Goal: Task Accomplishment & Management: Use online tool/utility

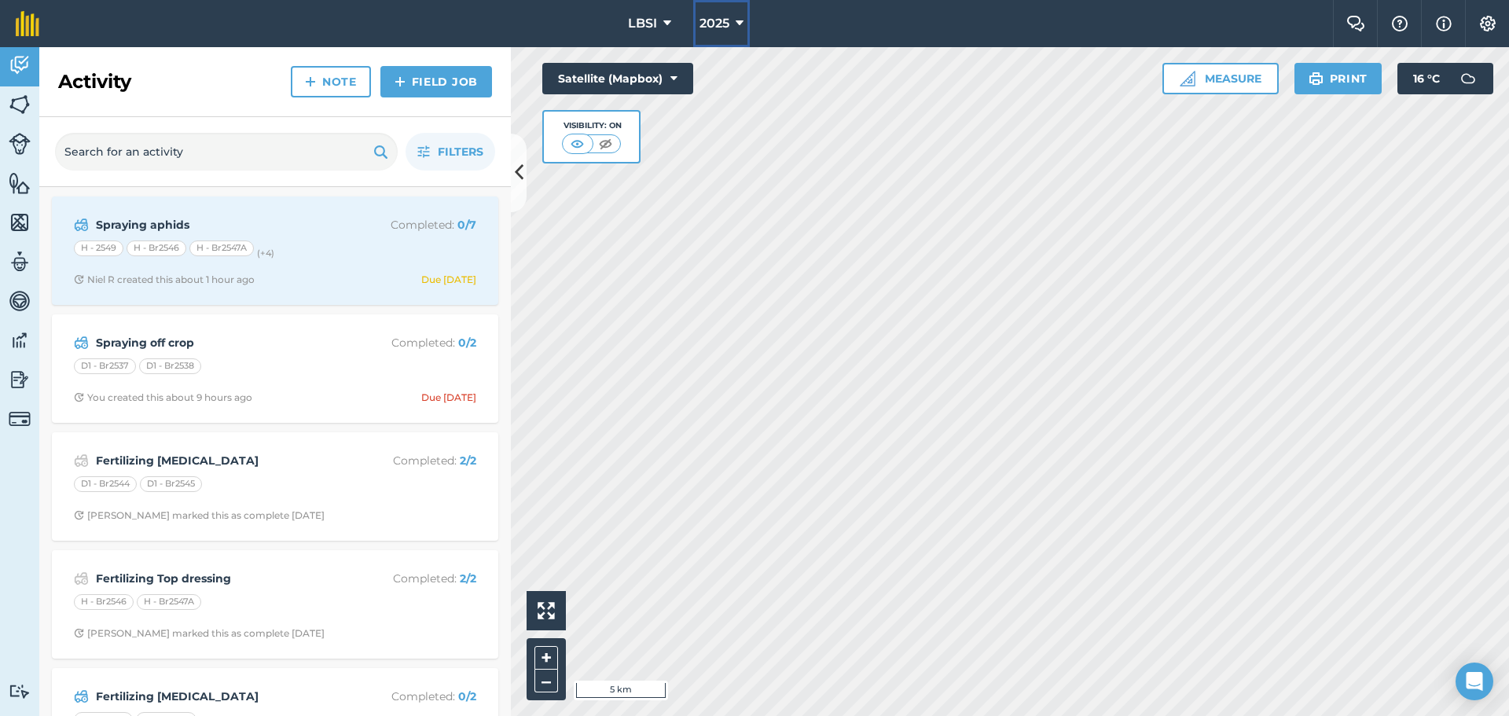
click at [739, 26] on icon at bounding box center [739, 23] width 8 height 19
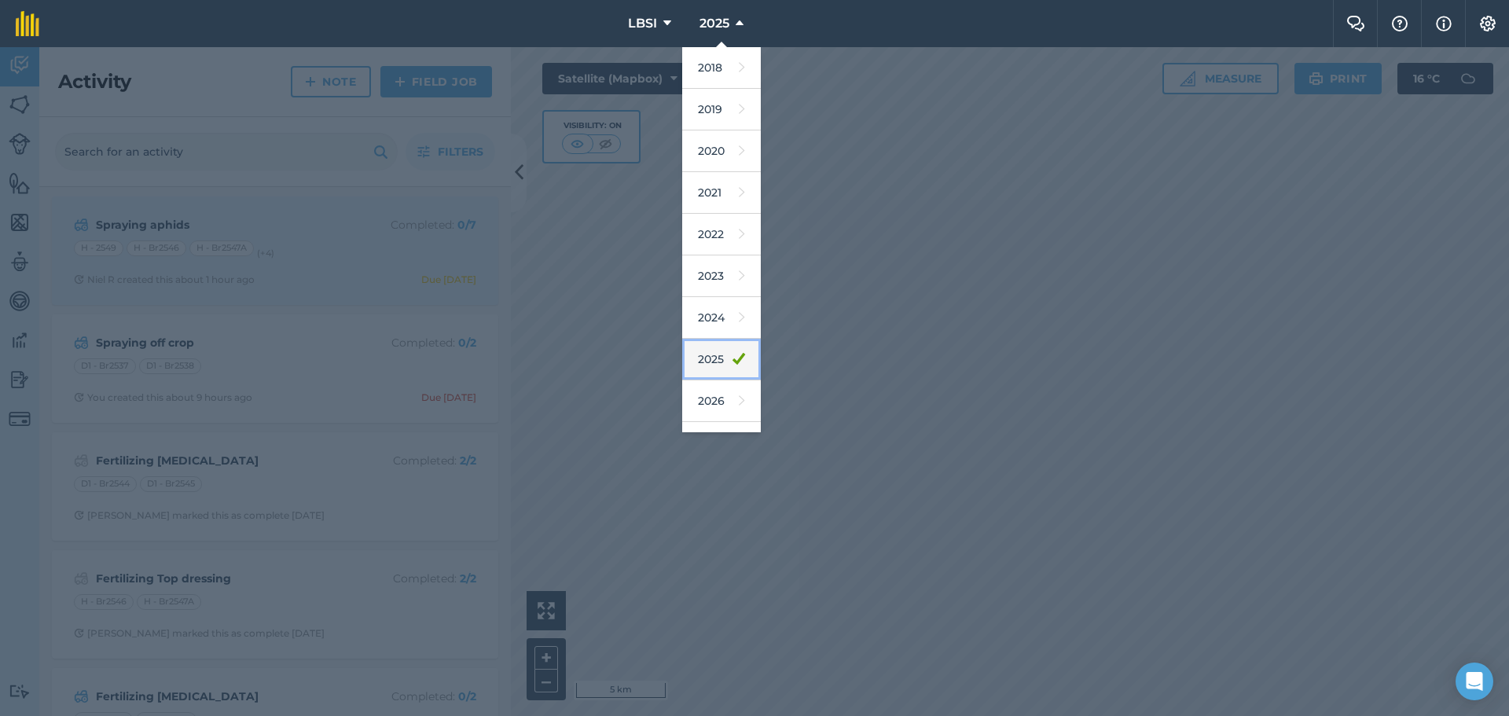
click at [719, 363] on link "2025" at bounding box center [721, 360] width 79 height 42
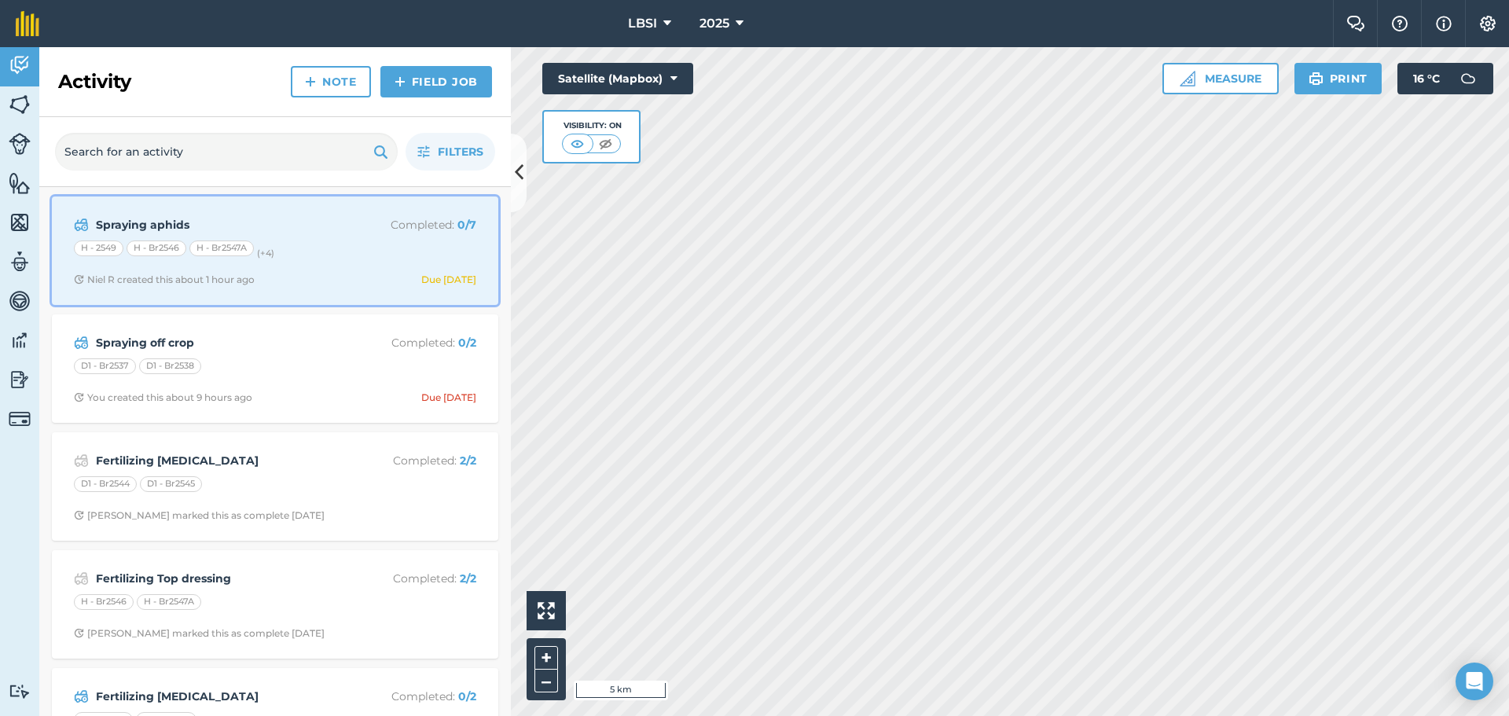
click at [274, 248] on small "(+ 4 )" at bounding box center [265, 253] width 17 height 11
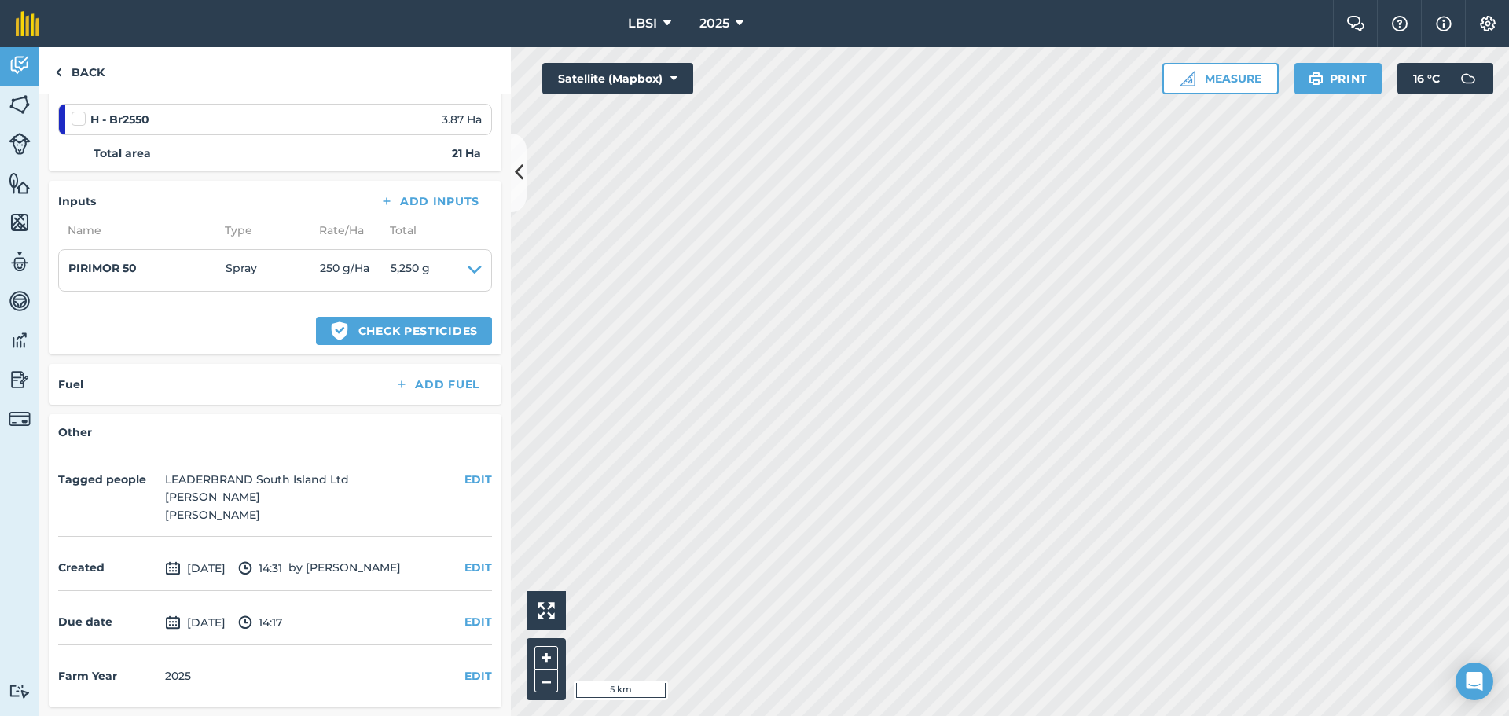
scroll to position [491, 0]
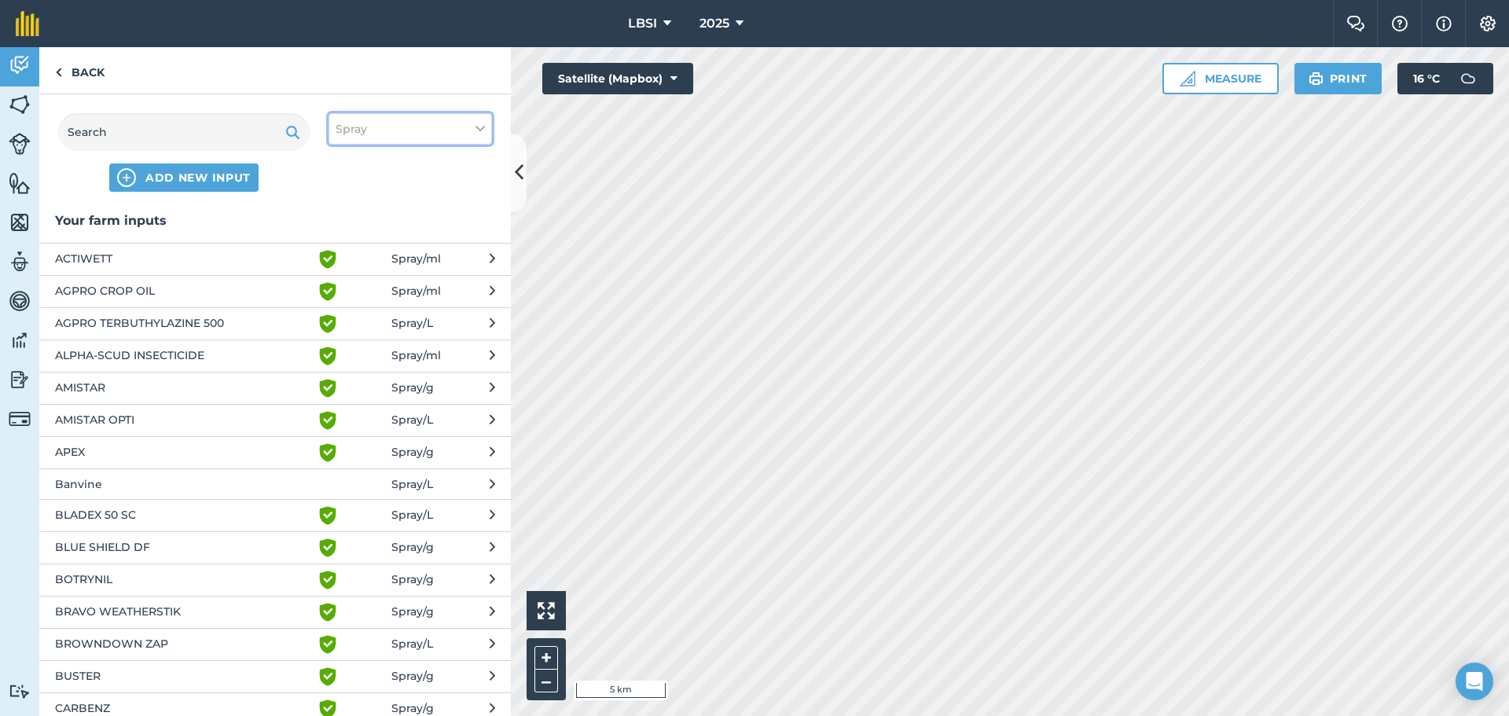
click at [481, 129] on icon at bounding box center [479, 128] width 9 height 17
drag, startPoint x: 339, startPoint y: 281, endPoint x: 269, endPoint y: 218, distance: 94.6
click at [339, 278] on label "Other" at bounding box center [410, 279] width 149 height 17
click at [339, 278] on input "Other" at bounding box center [341, 276] width 10 height 10
checkbox input "true"
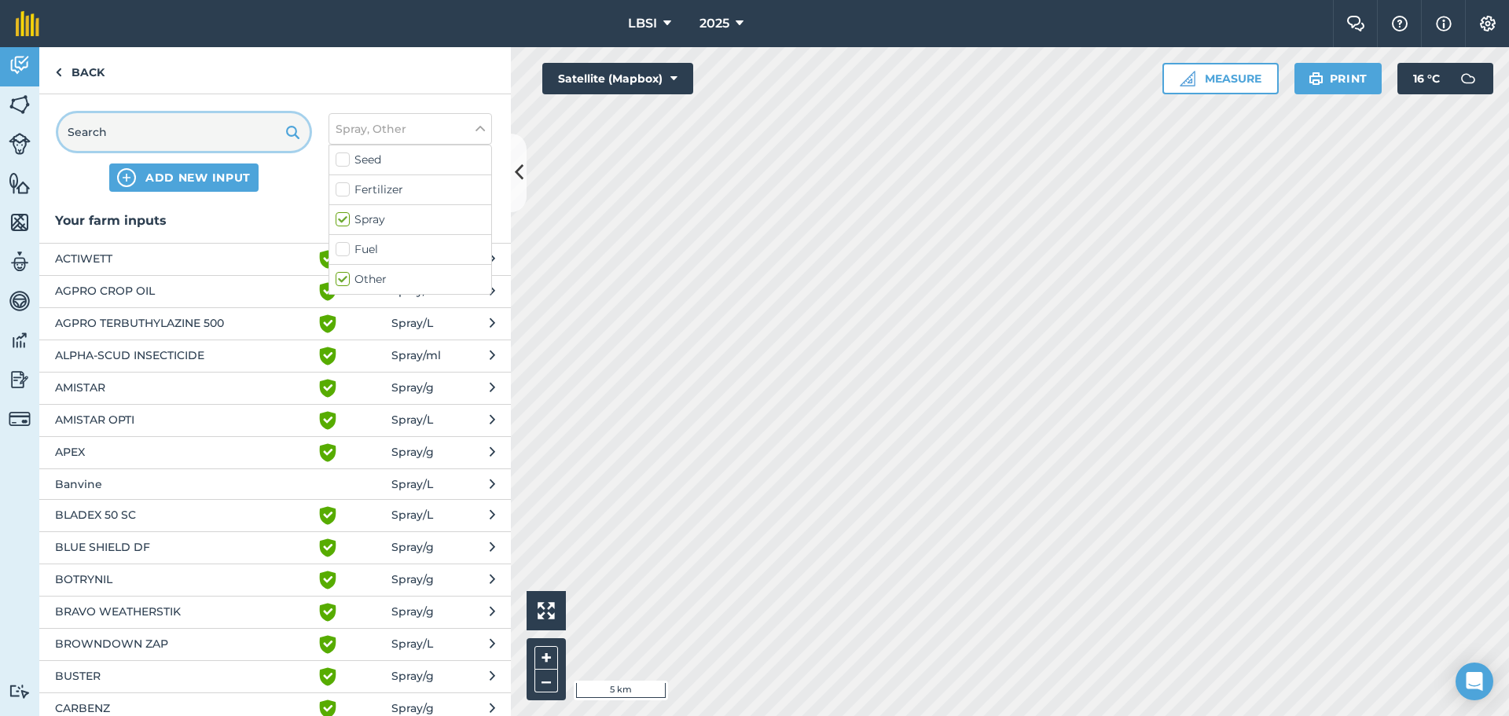
click at [141, 127] on input "text" at bounding box center [183, 132] width 251 height 38
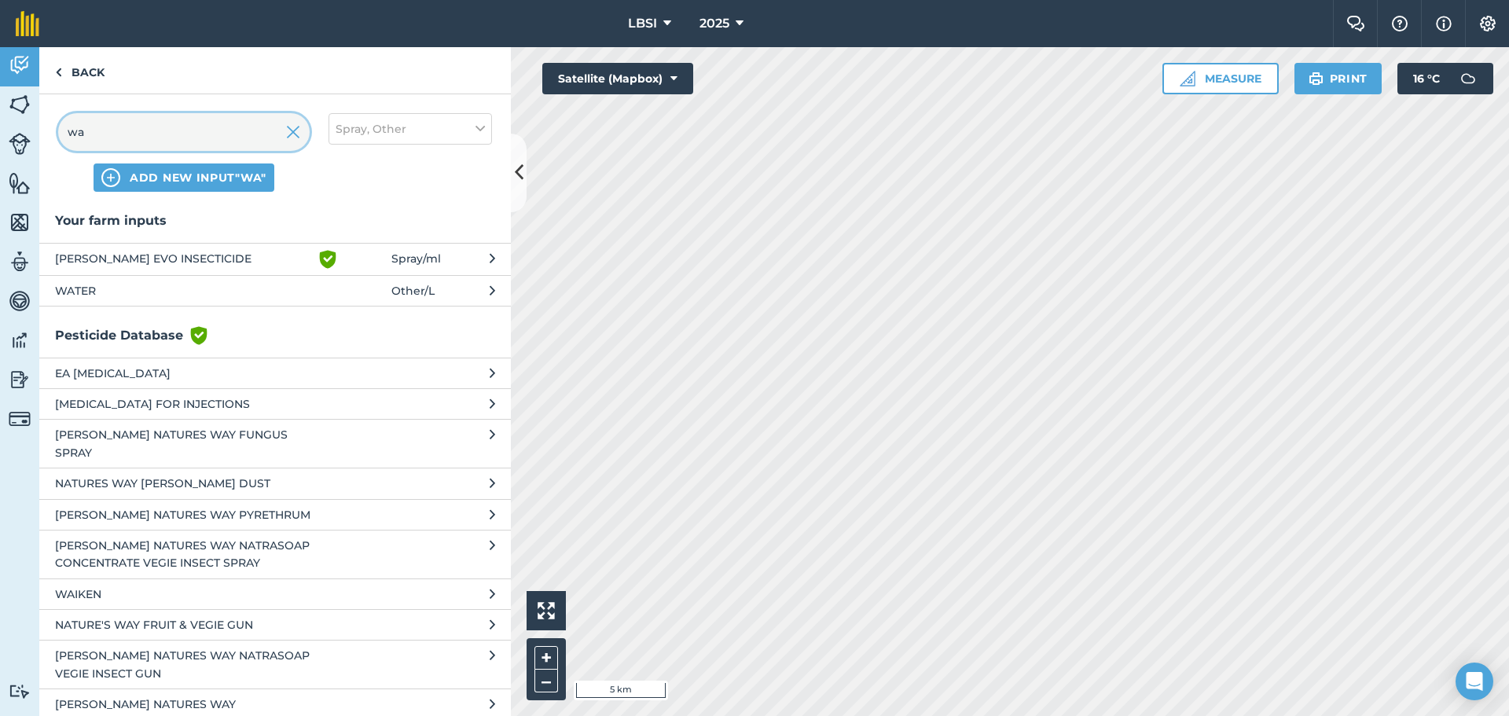
type input "wa"
click at [96, 284] on span "WATER" at bounding box center [183, 290] width 257 height 17
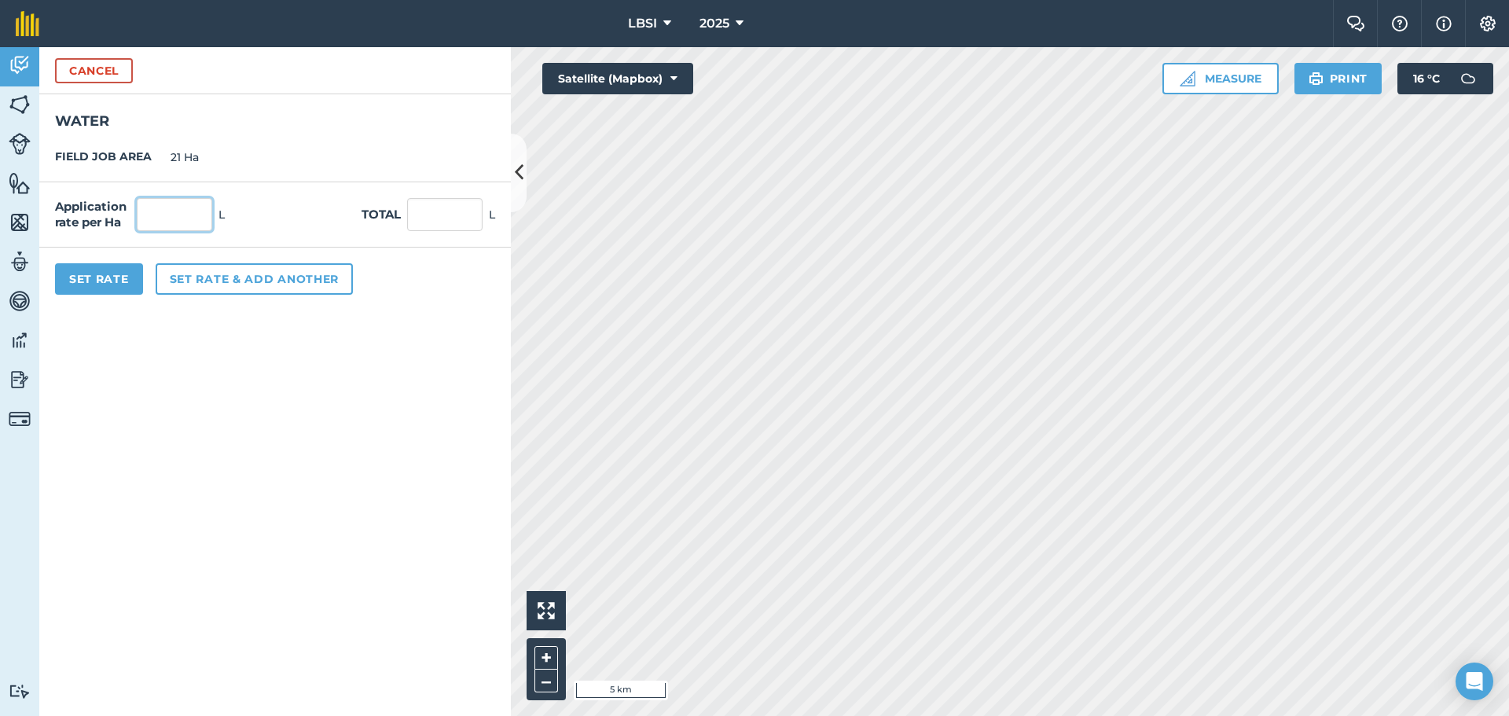
click at [172, 223] on input "text" at bounding box center [174, 214] width 75 height 33
type input "350"
type input "7,350"
click at [105, 282] on button "Set Rate" at bounding box center [99, 278] width 88 height 31
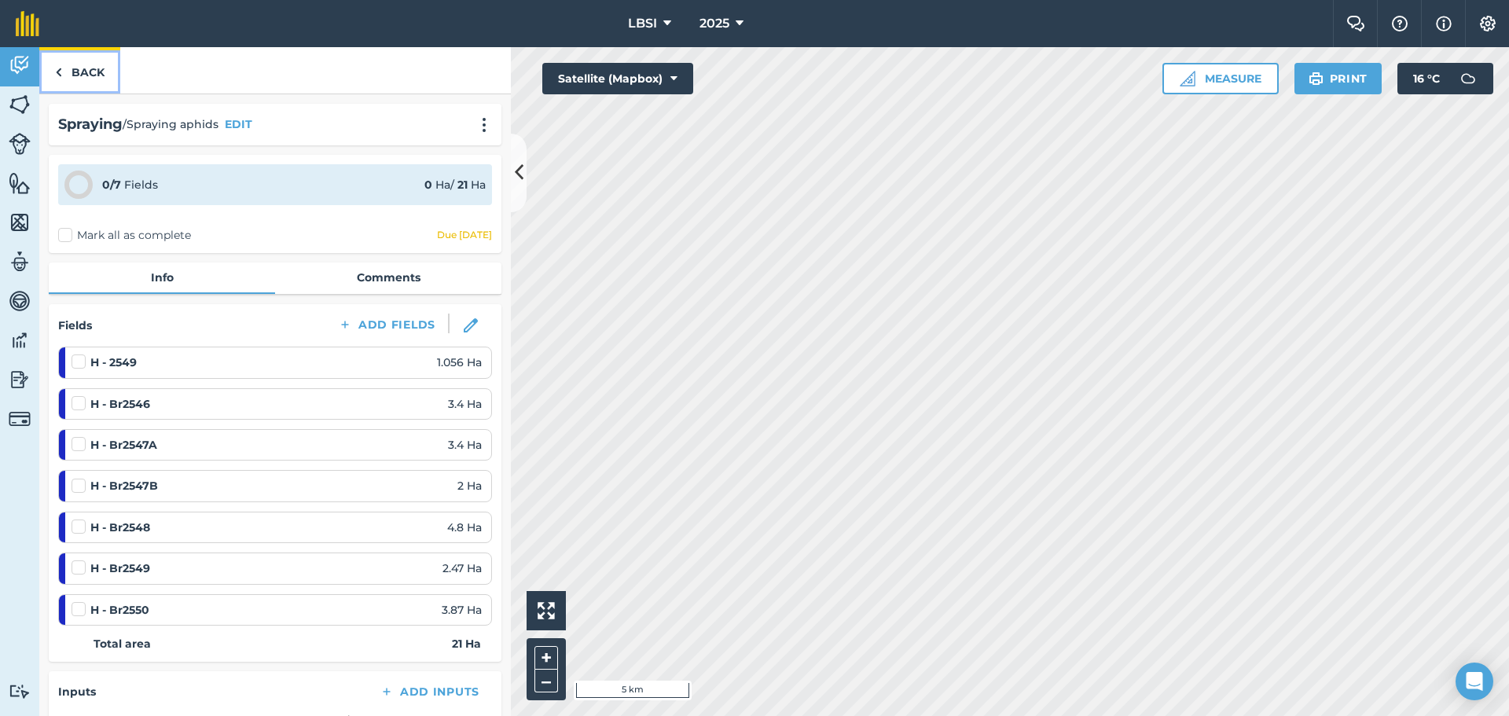
click at [64, 68] on link "Back" at bounding box center [79, 70] width 81 height 46
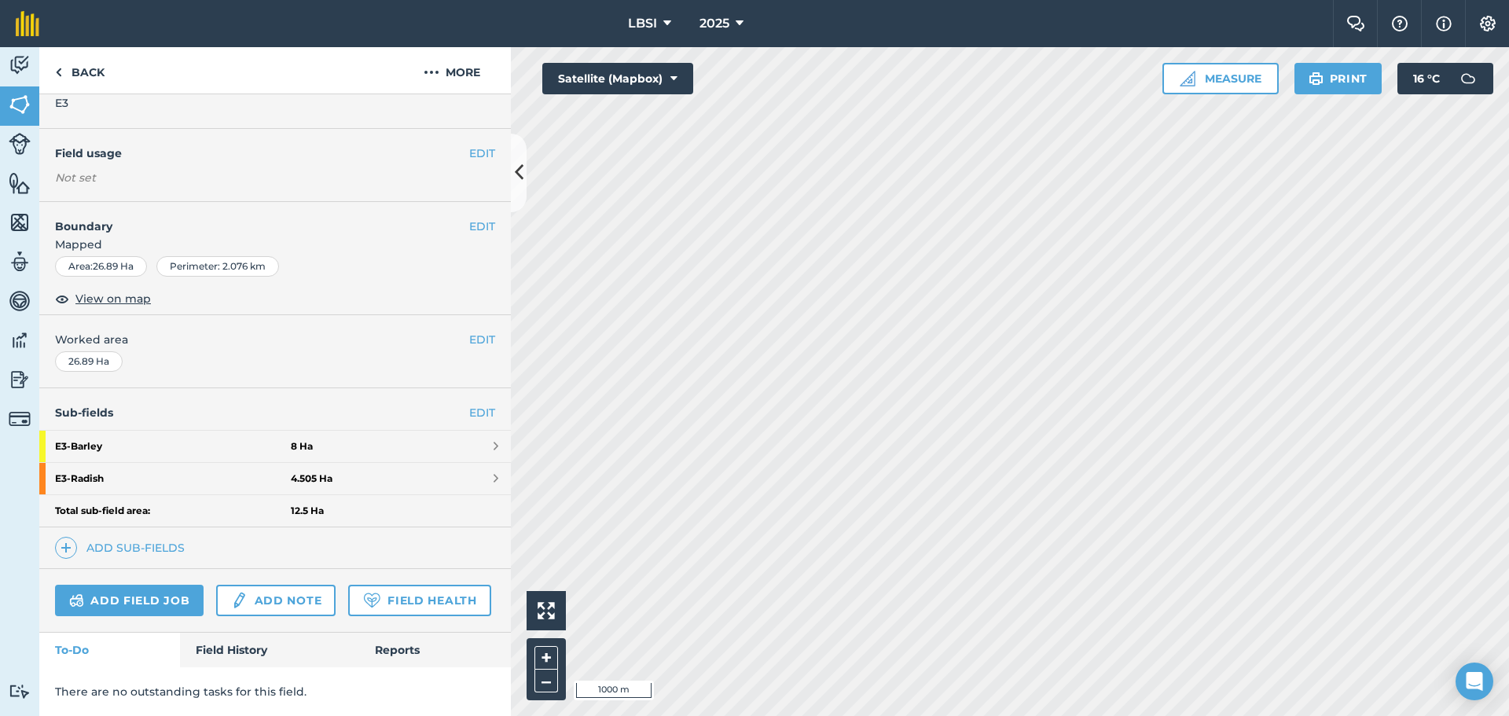
scroll to position [139, 0]
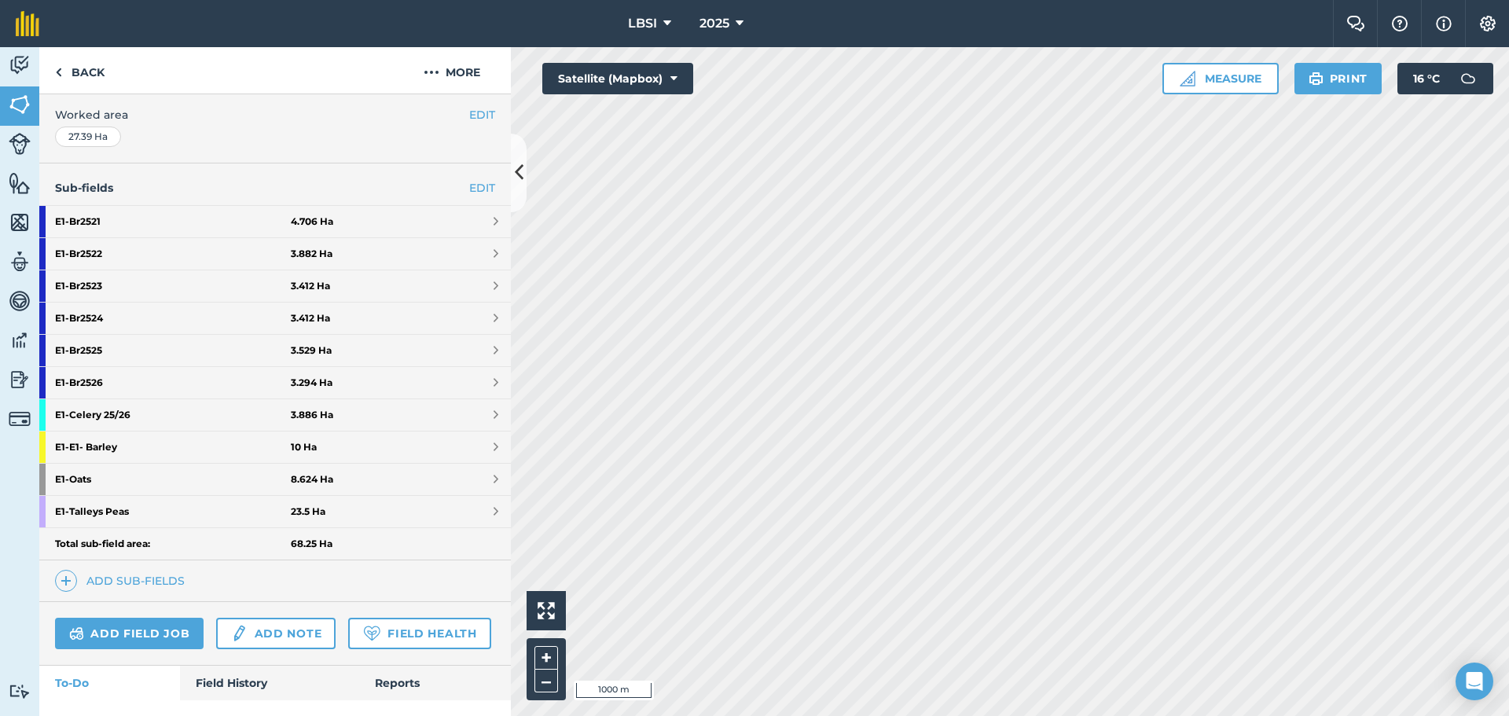
scroll to position [218, 0]
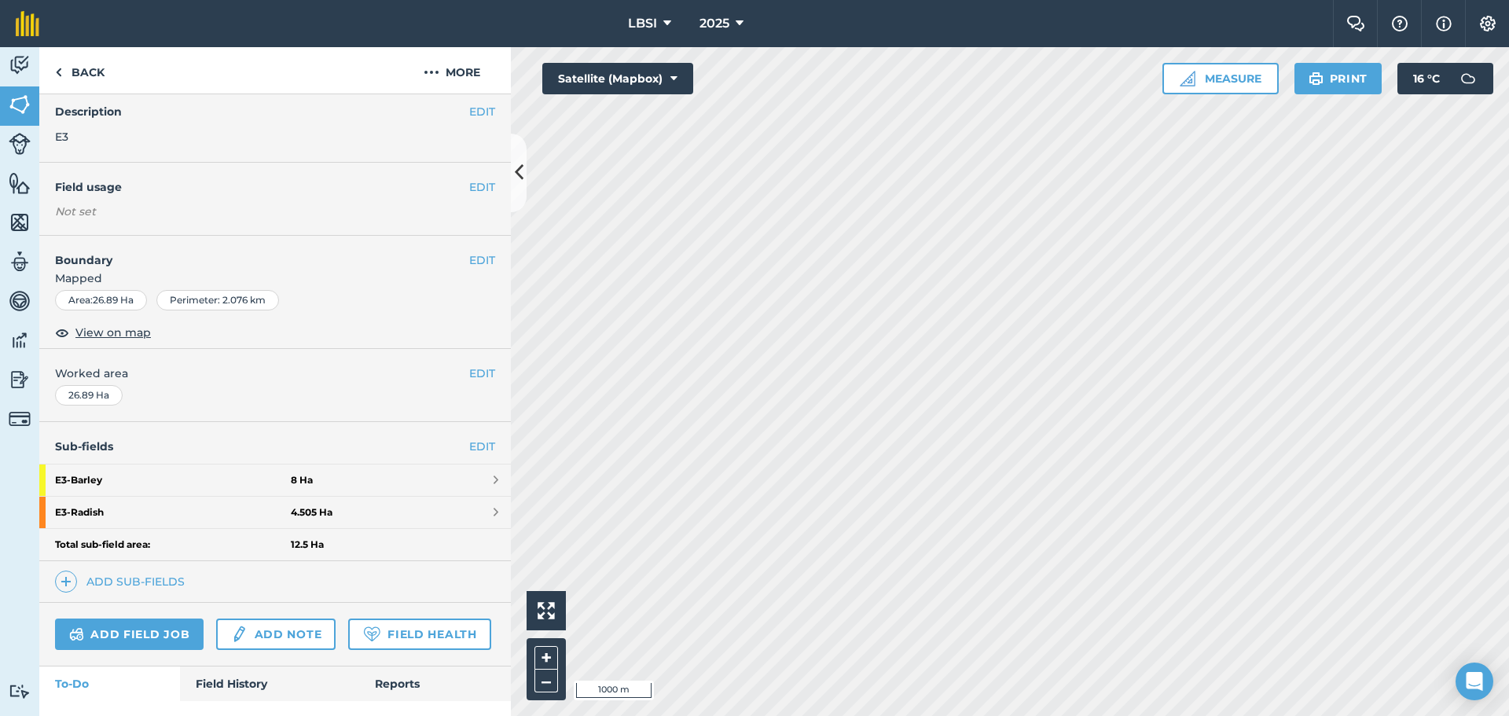
scroll to position [61, 0]
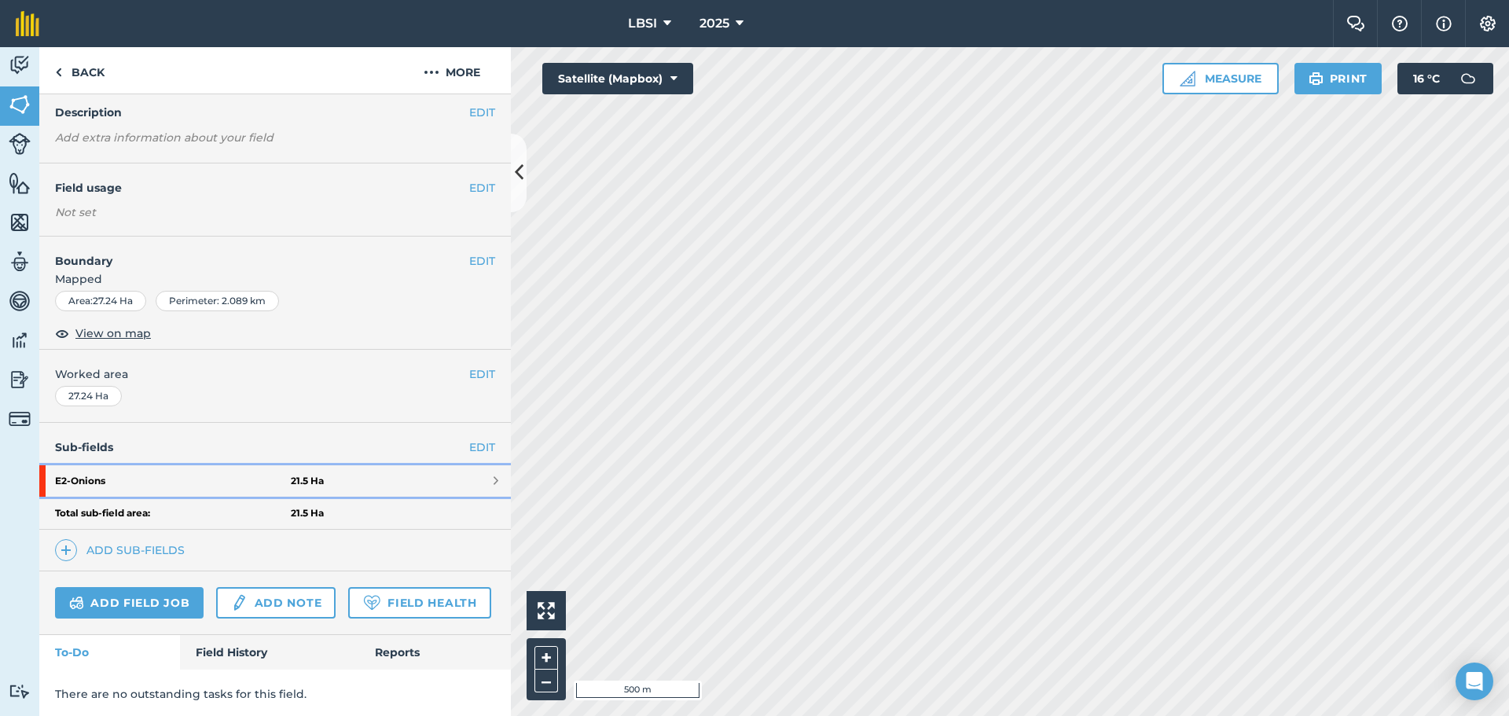
click at [208, 480] on strong "E2 - Onions" at bounding box center [173, 480] width 236 height 31
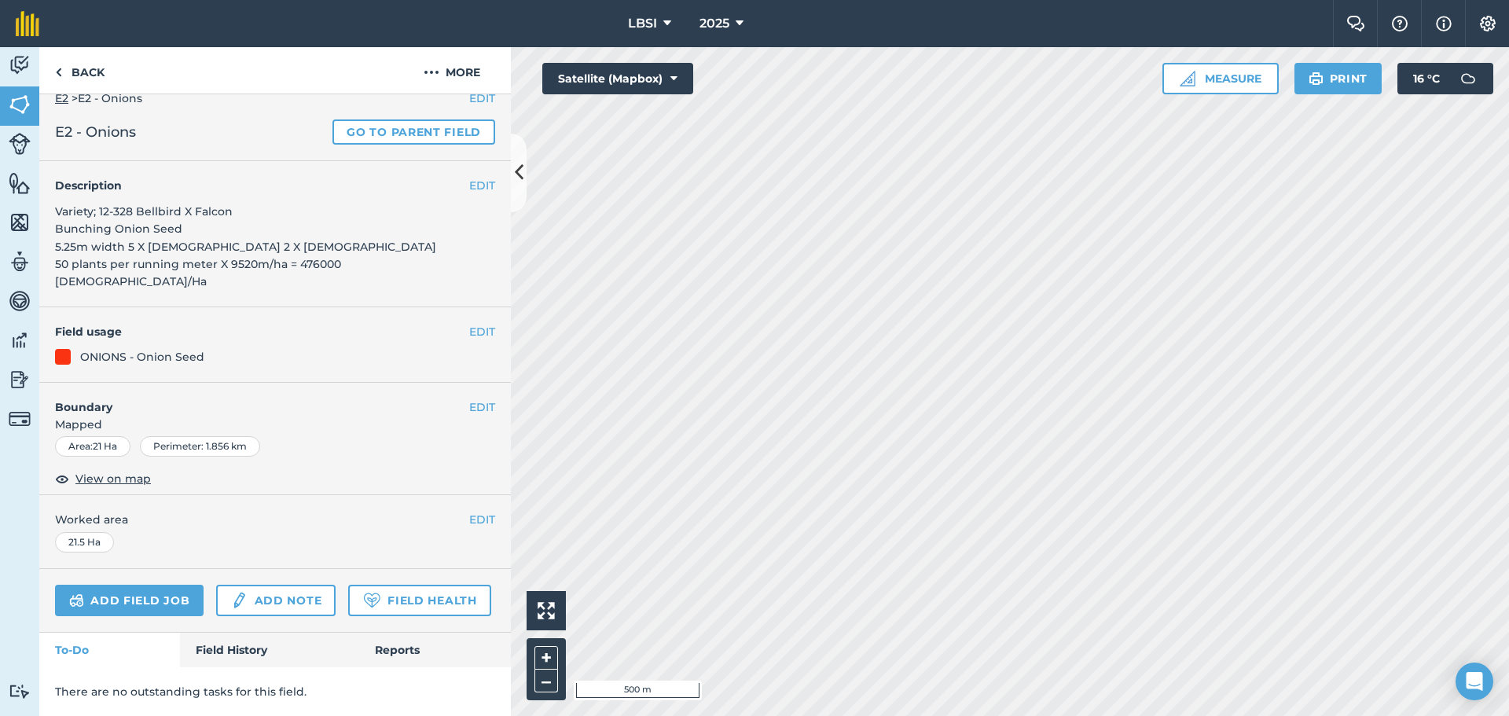
scroll to position [47, 0]
